Goal: Information Seeking & Learning: Learn about a topic

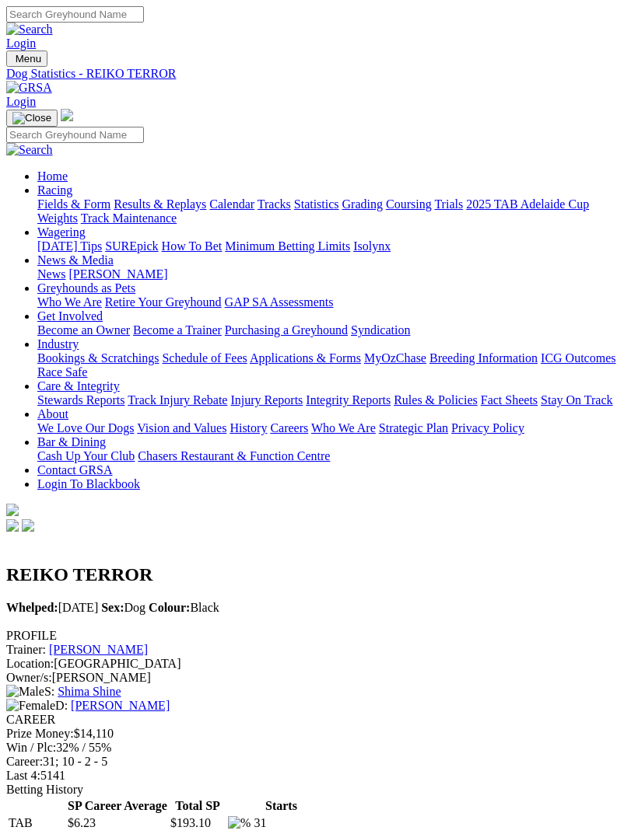
click at [12, 62] on img "Toggle navigation" at bounding box center [12, 62] width 0 height 0
click at [110, 211] on link "Fields & Form" at bounding box center [73, 204] width 73 height 13
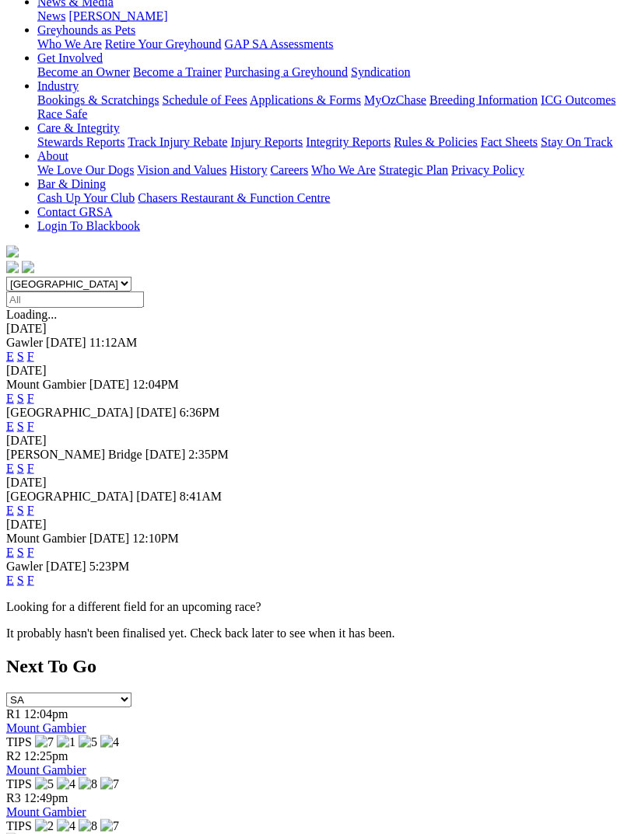
scroll to position [259, 0]
click at [34, 503] on link "F" at bounding box center [30, 509] width 7 height 13
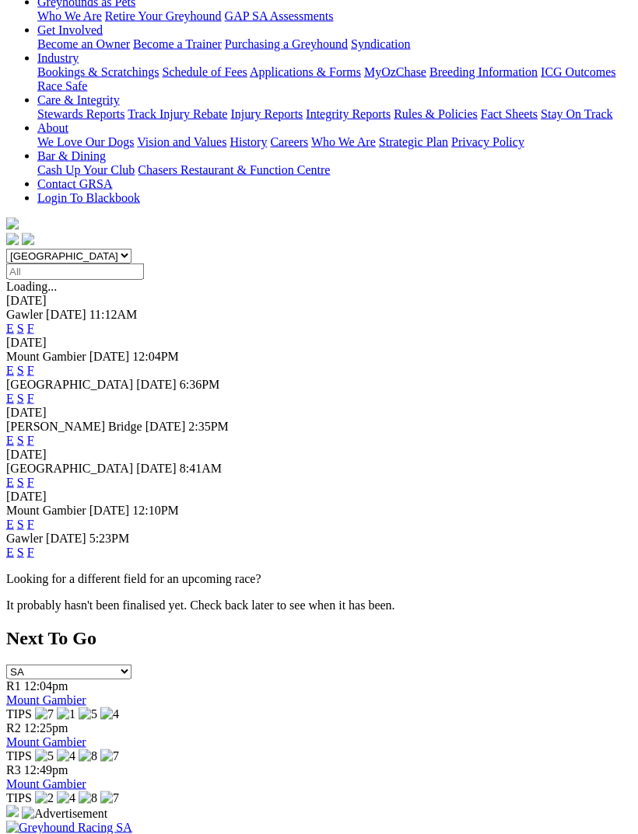
scroll to position [287, 0]
click at [592, 419] on div "[PERSON_NAME] Bridge [DATE] 2:35PM E S F" at bounding box center [318, 433] width 625 height 28
click at [34, 433] on link "F" at bounding box center [30, 439] width 7 height 13
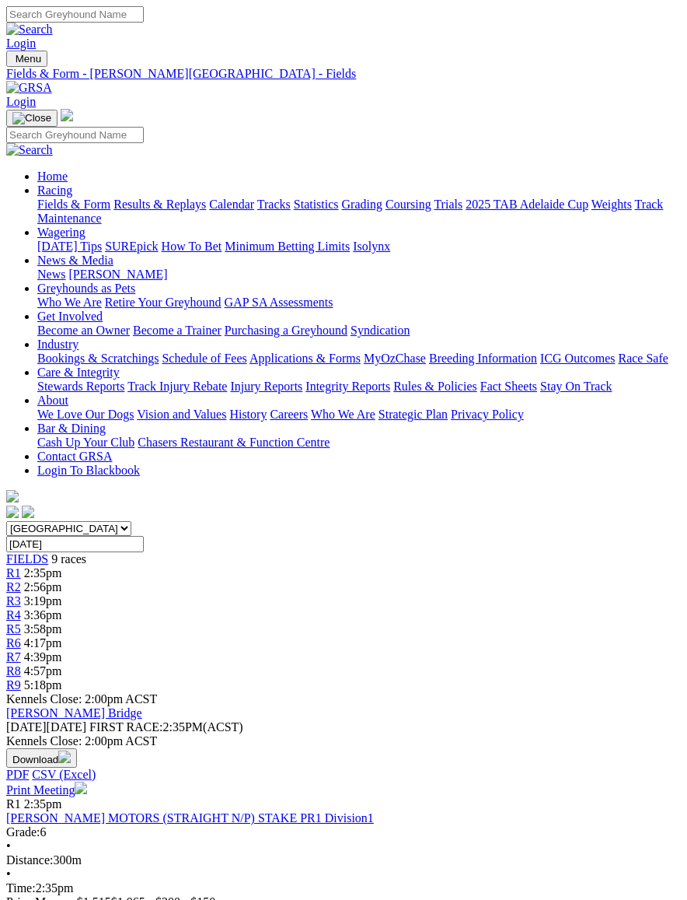
scroll to position [0, 8]
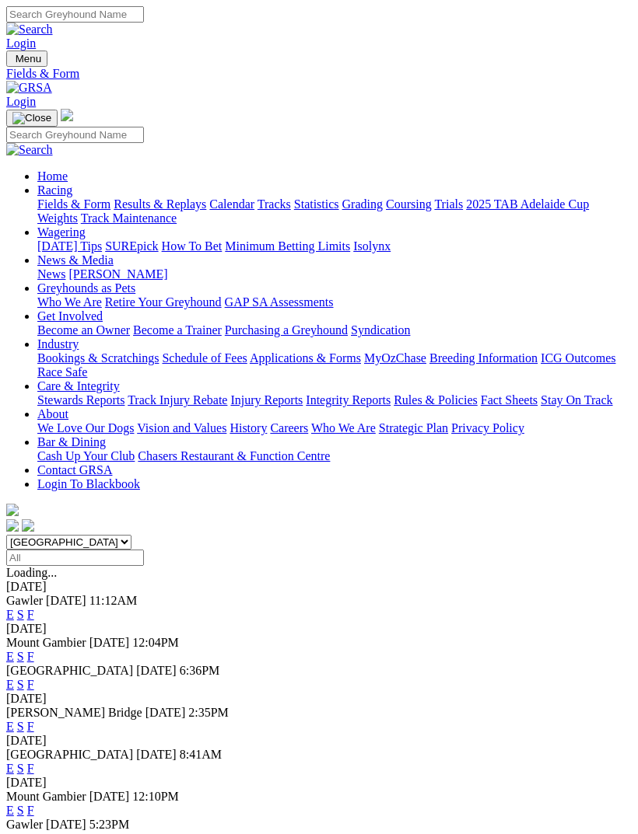
scroll to position [287, 0]
